Goal: Check status

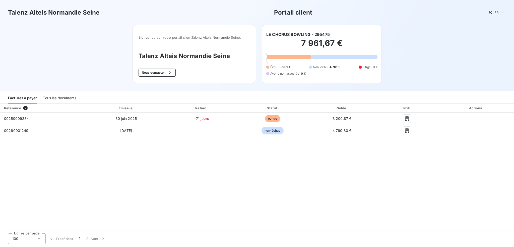
click at [59, 99] on div "Tous les documents" at bounding box center [59, 98] width 33 height 11
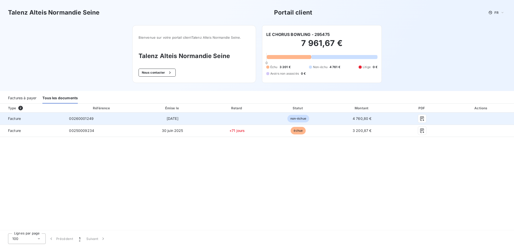
click at [89, 120] on span "00260001249" at bounding box center [81, 118] width 25 height 4
click at [421, 119] on icon "button" at bounding box center [422, 118] width 5 height 5
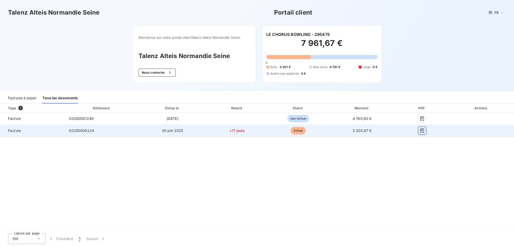
click at [422, 133] on icon "button" at bounding box center [422, 130] width 5 height 5
click at [486, 134] on td at bounding box center [481, 131] width 65 height 12
click at [485, 134] on td at bounding box center [481, 131] width 65 height 12
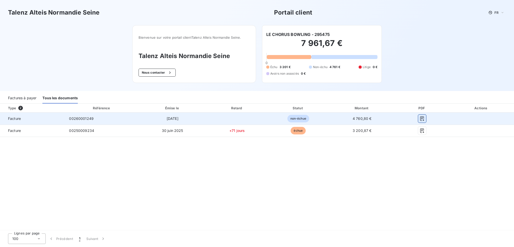
click at [425, 119] on icon "button" at bounding box center [422, 118] width 5 height 5
click at [424, 120] on icon "button" at bounding box center [422, 118] width 5 height 5
